Goal: Transaction & Acquisition: Purchase product/service

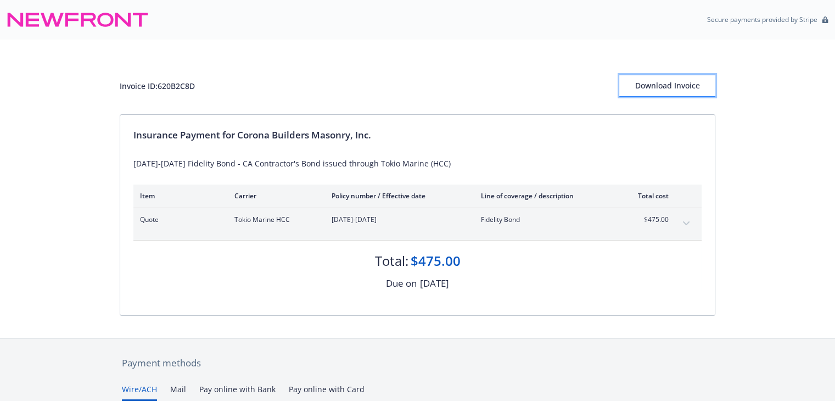
click at [673, 89] on div "Download Invoice" at bounding box center [668, 85] width 96 height 21
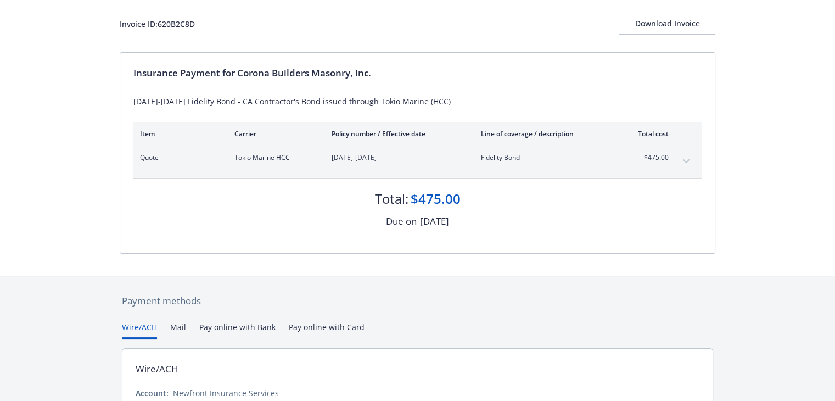
scroll to position [163, 0]
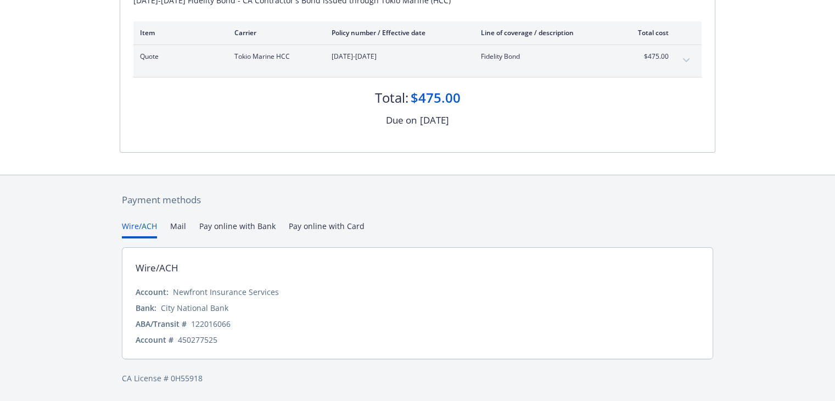
click at [138, 229] on button "Wire/ACH" at bounding box center [139, 229] width 35 height 18
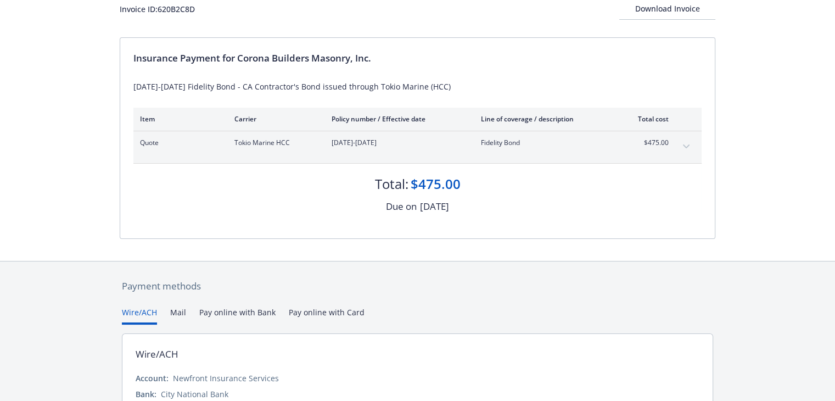
scroll to position [0, 0]
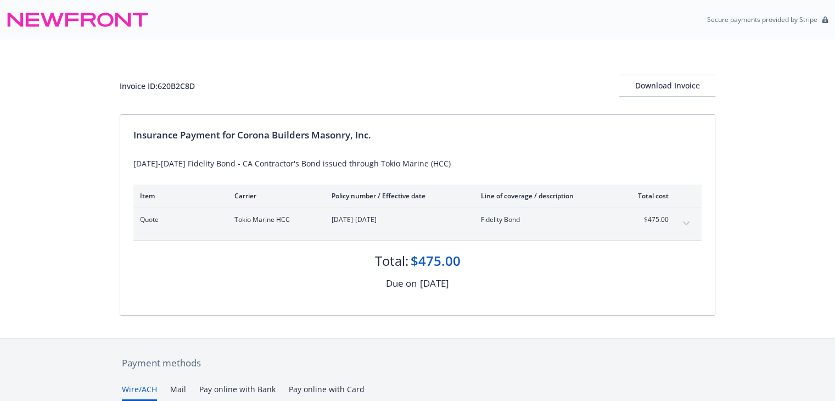
click at [53, 19] on icon at bounding box center [52, 20] width 23 height 14
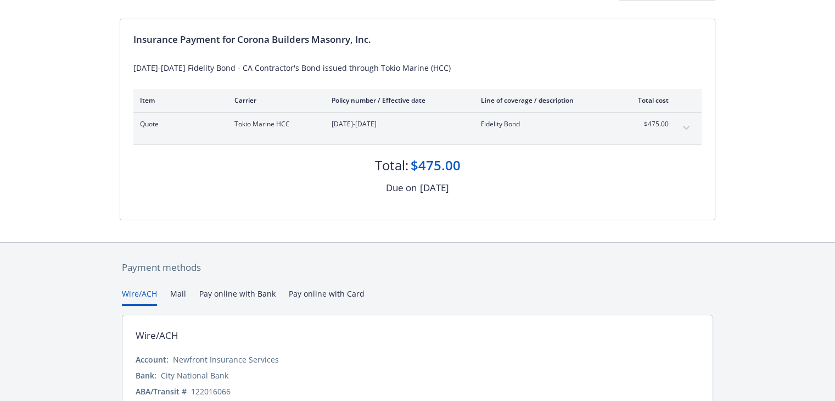
scroll to position [163, 0]
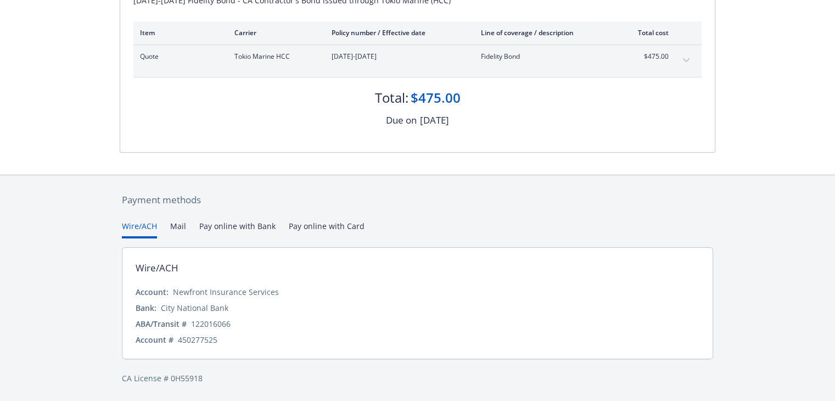
click at [435, 94] on div "$475.00" at bounding box center [436, 97] width 50 height 19
click at [222, 222] on button "Pay online with Bank" at bounding box center [237, 229] width 76 height 18
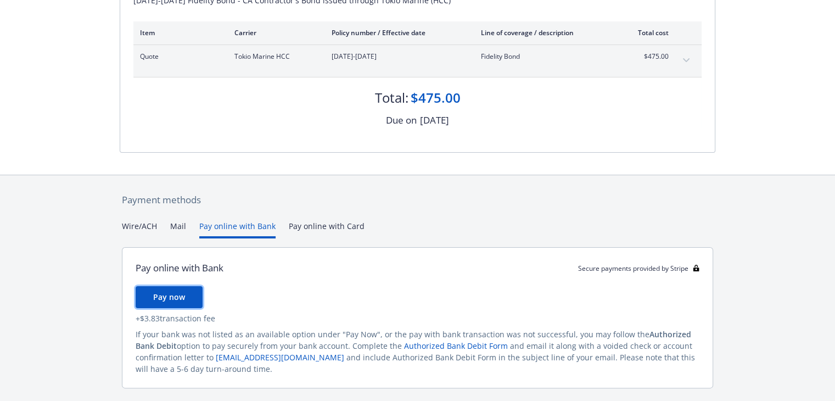
click at [183, 293] on button "Pay now" at bounding box center [169, 297] width 67 height 22
click at [186, 298] on button "Pay now" at bounding box center [169, 297] width 67 height 22
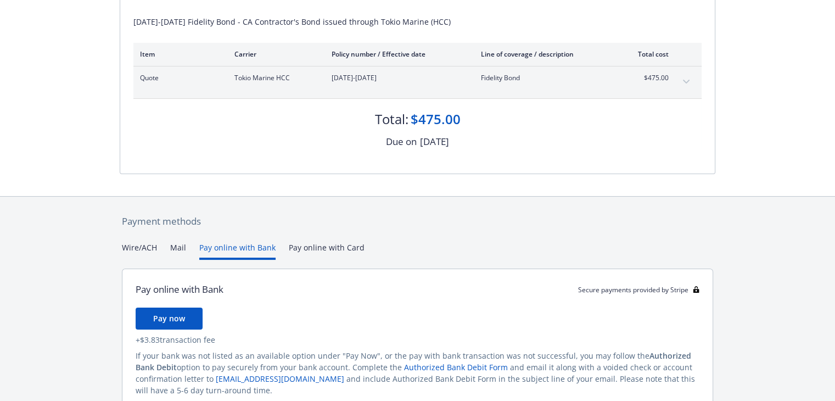
click at [325, 225] on div "Payment methods Wire/ACH Mail Pay online with Bank Pay online with Card Pay onl…" at bounding box center [418, 325] width 596 height 256
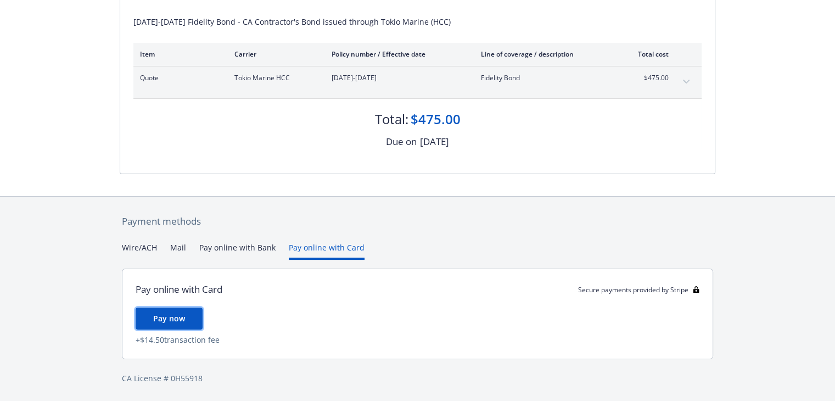
click at [179, 311] on button "Pay now" at bounding box center [169, 319] width 67 height 22
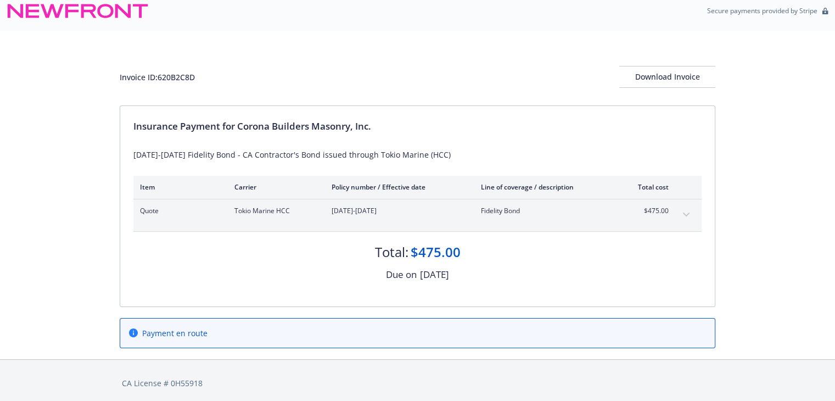
scroll to position [13, 0]
